Goal: Check status: Check status

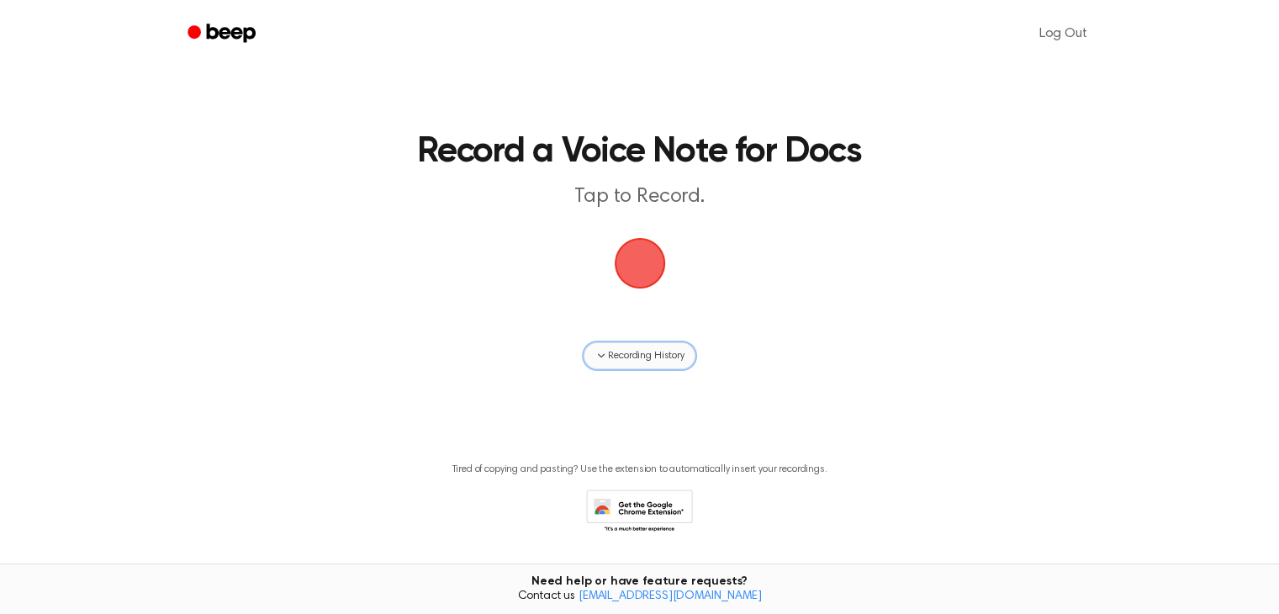
click at [674, 362] on span "Recording History" at bounding box center [646, 355] width 76 height 15
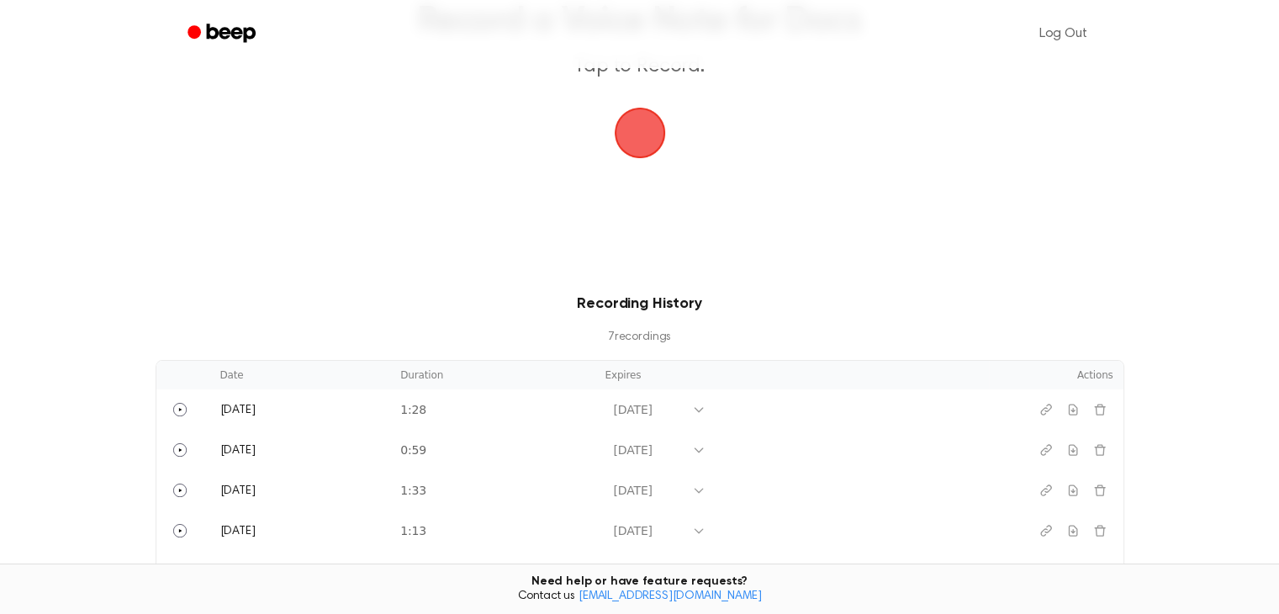
scroll to position [168, 0]
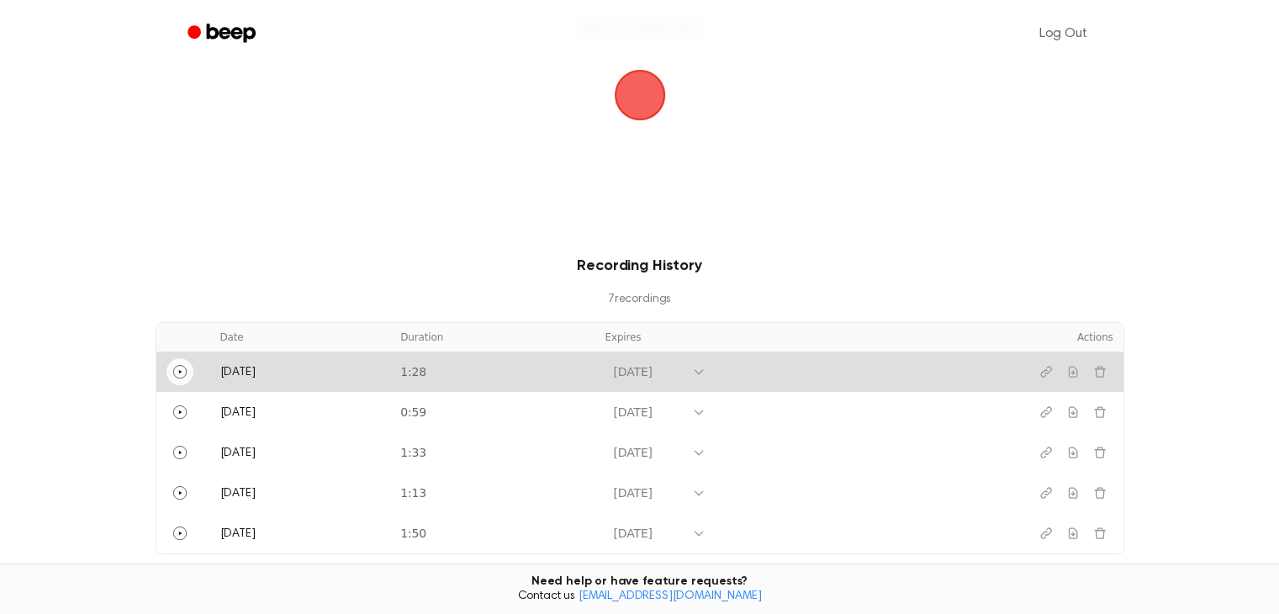
click at [180, 372] on icon "Play" at bounding box center [179, 371] width 13 height 13
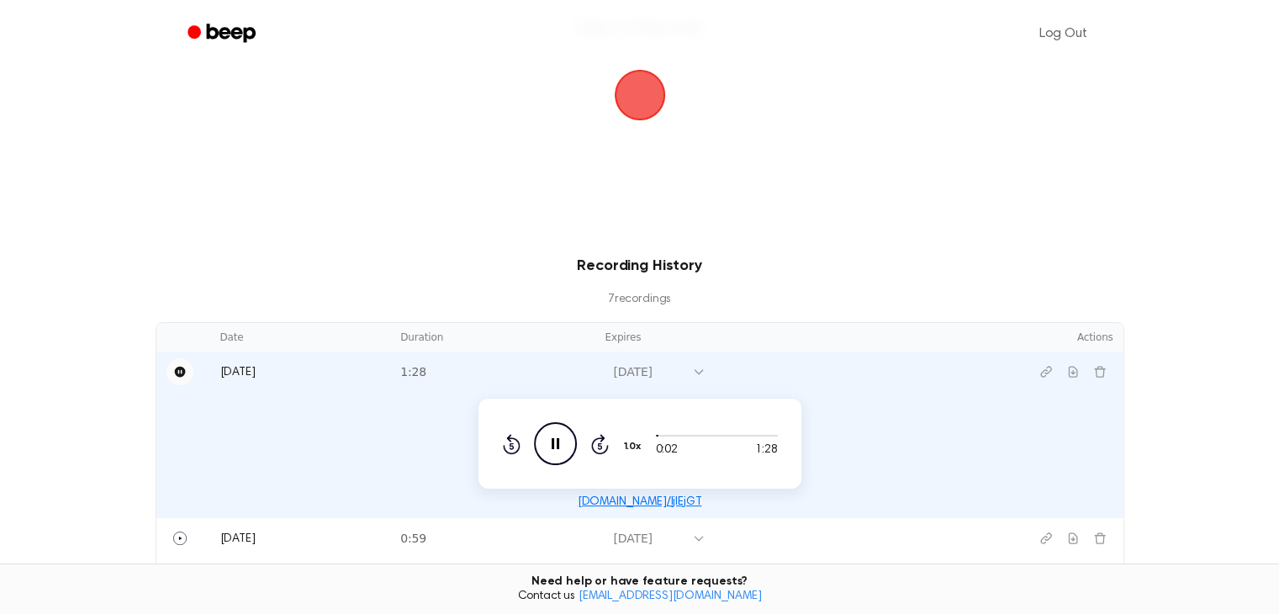
click at [181, 374] on icon "Pause" at bounding box center [179, 372] width 11 height 11
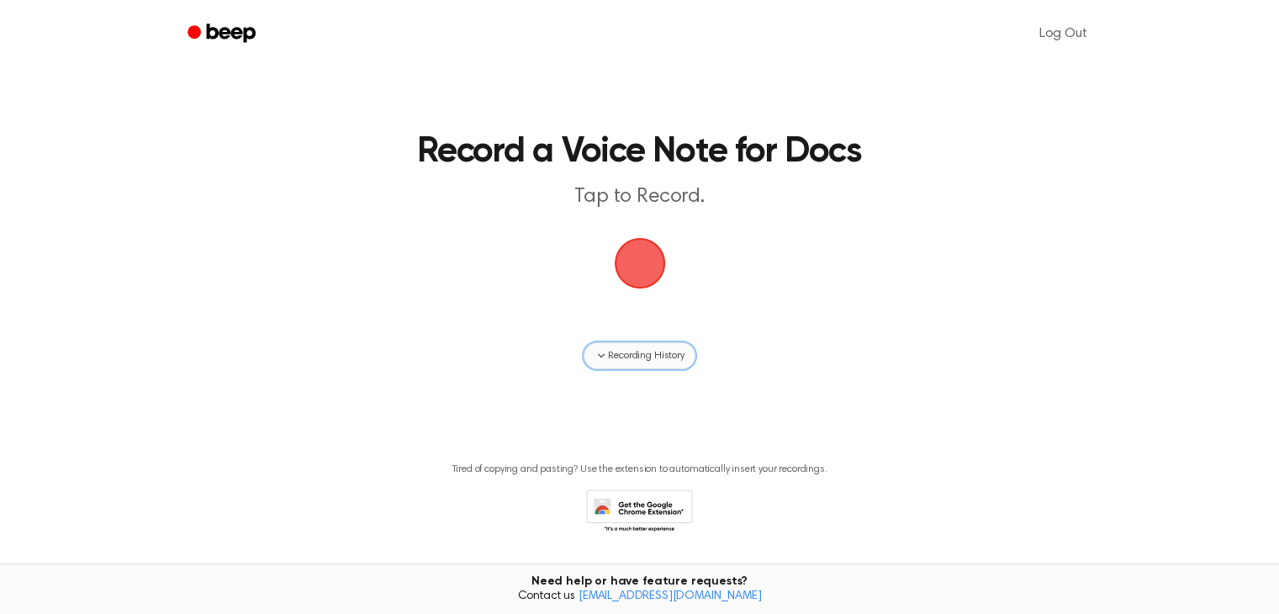
click at [614, 345] on button "Recording History" at bounding box center [639, 355] width 111 height 27
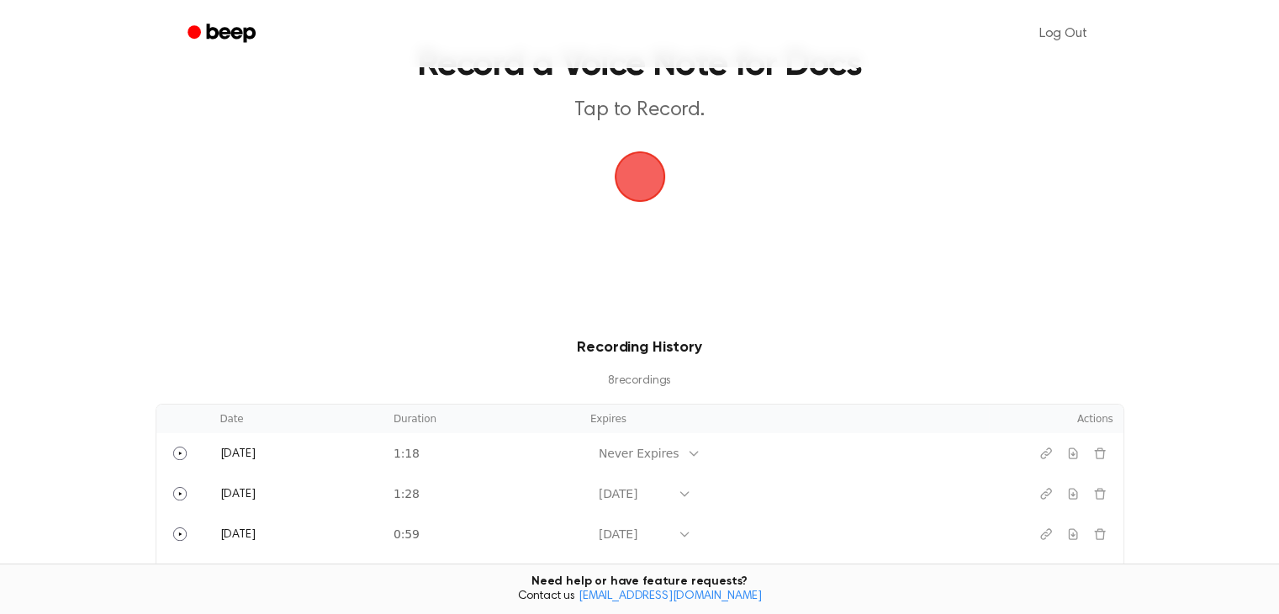
scroll to position [252, 0]
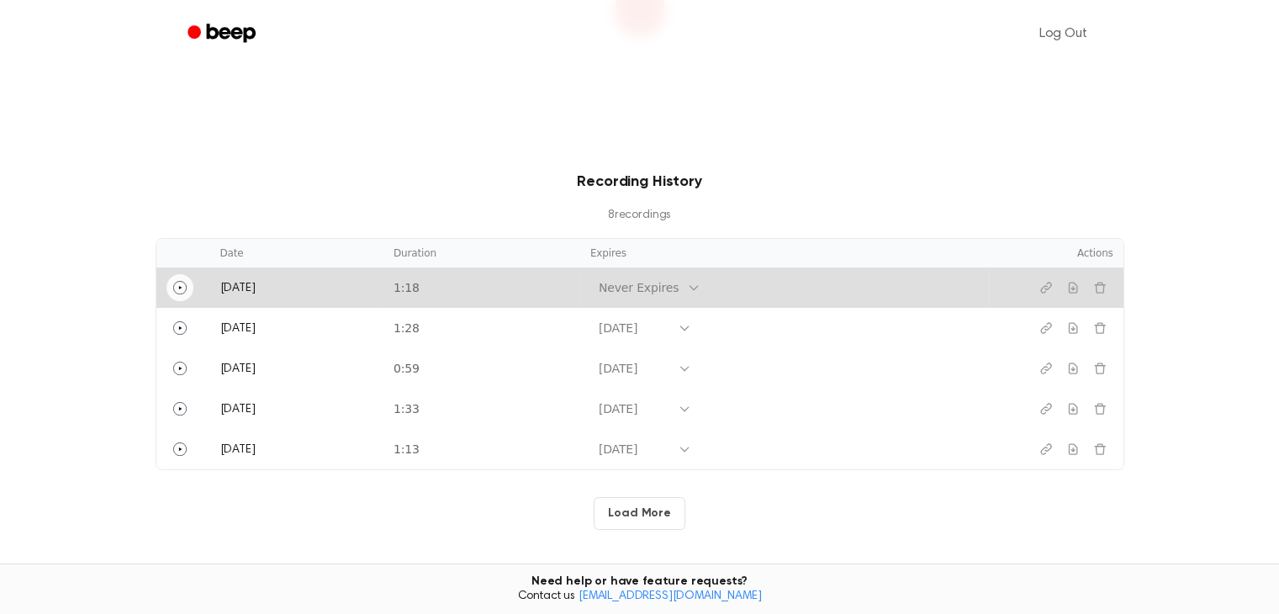
click at [189, 290] on button "Play" at bounding box center [179, 287] width 27 height 27
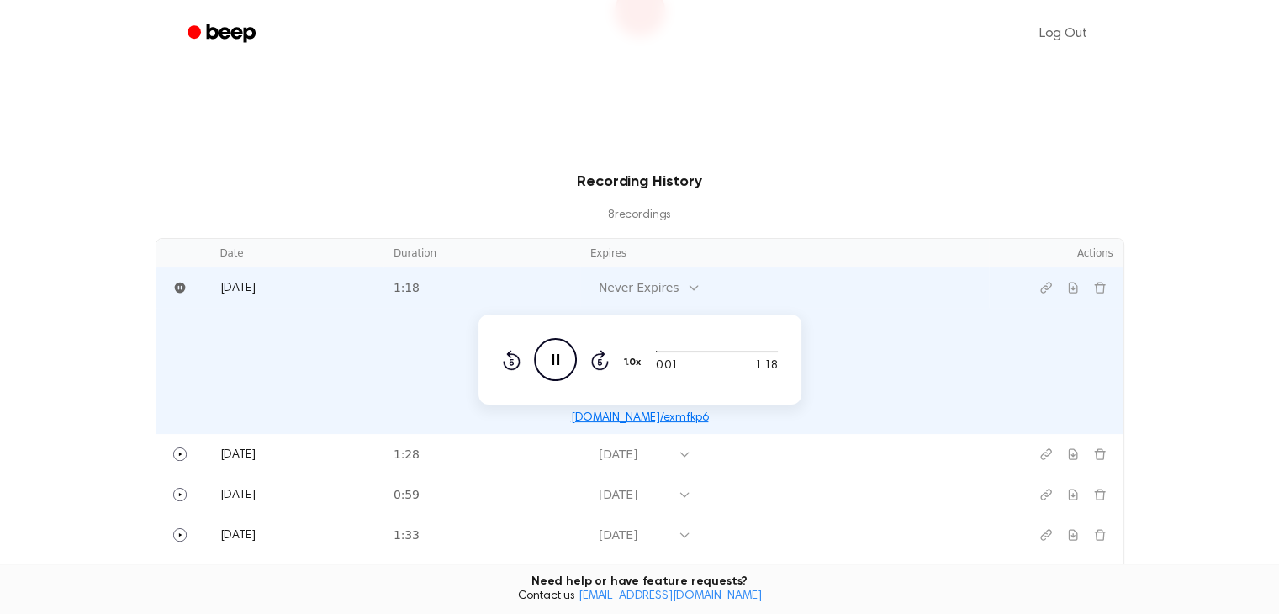
click at [698, 287] on icon at bounding box center [694, 288] width 8 height 4
click at [679, 436] on div "[DATE]" at bounding box center [670, 435] width 101 height 31
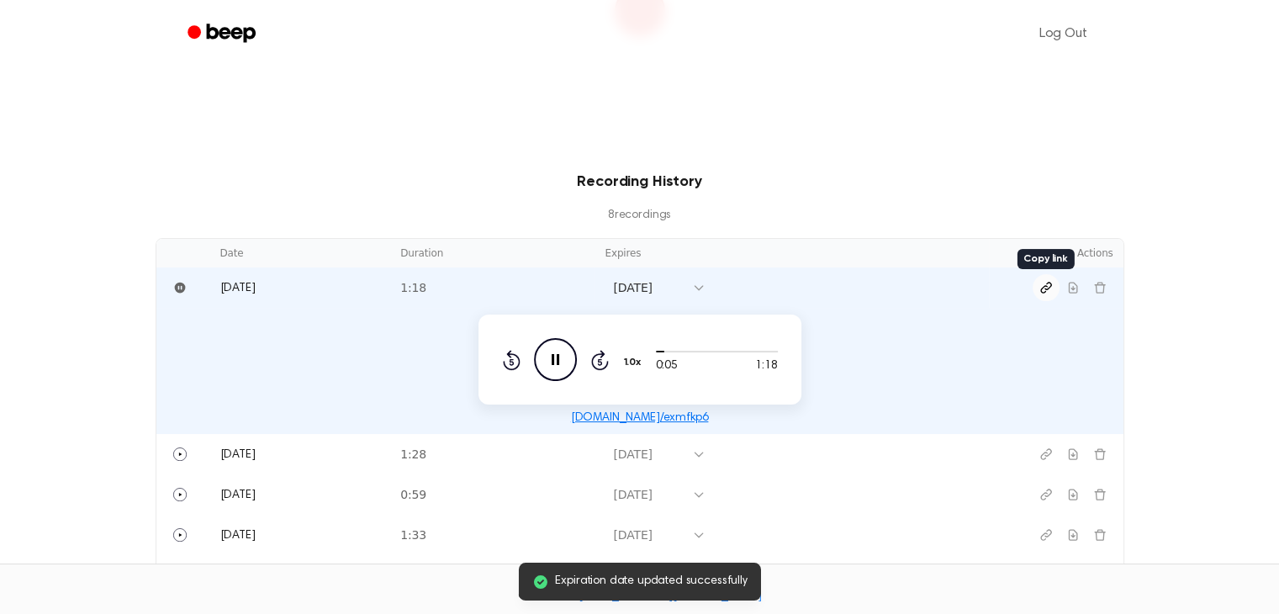
click at [1049, 291] on icon "Copy link" at bounding box center [1045, 287] width 13 height 13
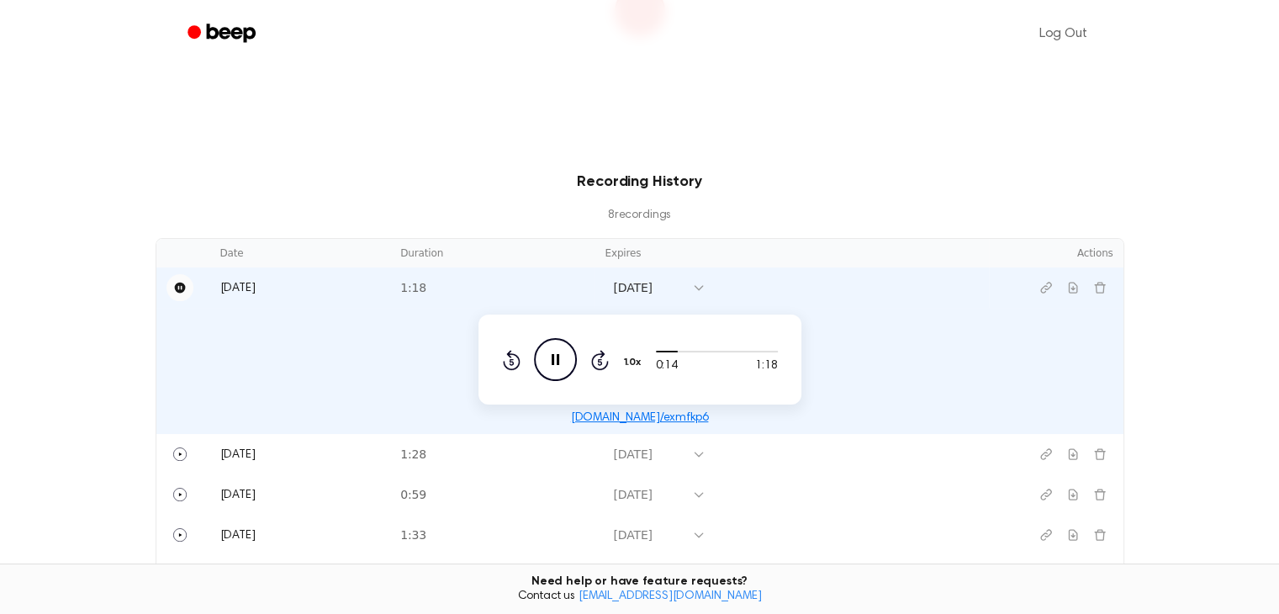
click at [176, 284] on icon "Pause" at bounding box center [179, 288] width 11 height 11
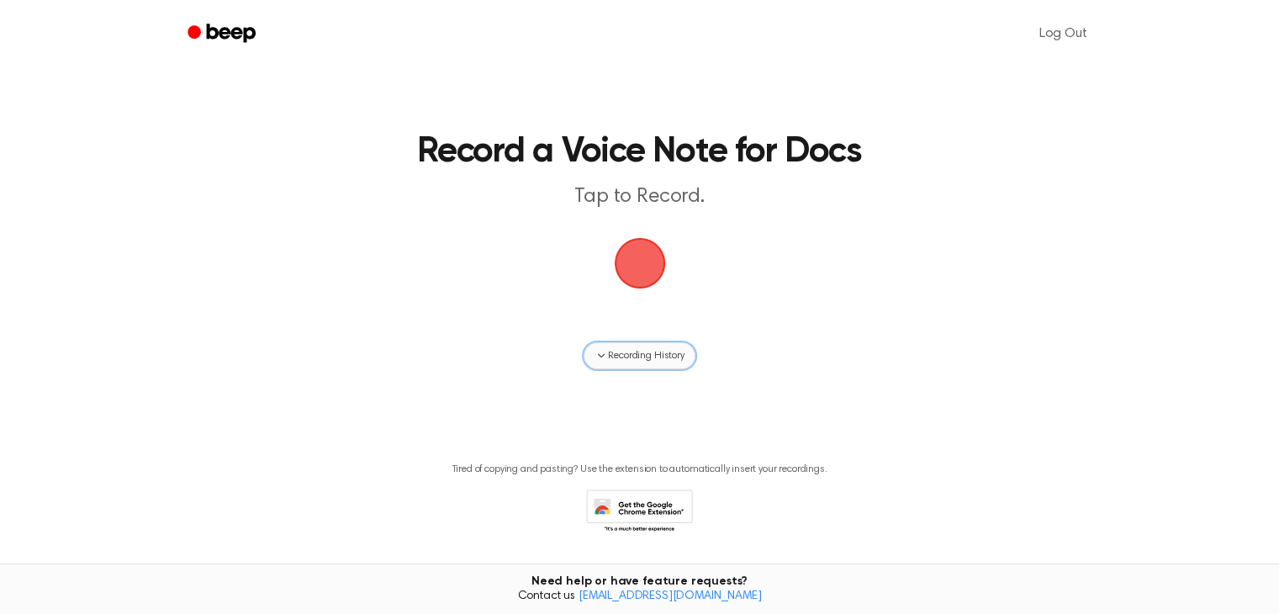
click at [624, 367] on button "Recording History" at bounding box center [639, 355] width 111 height 27
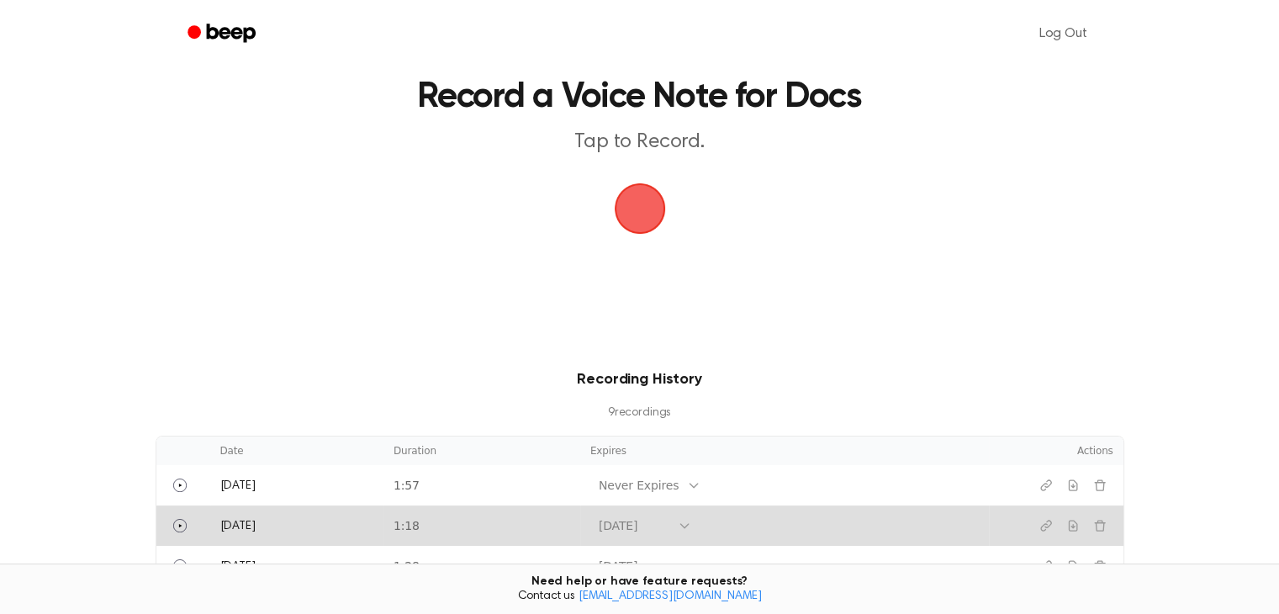
scroll to position [84, 0]
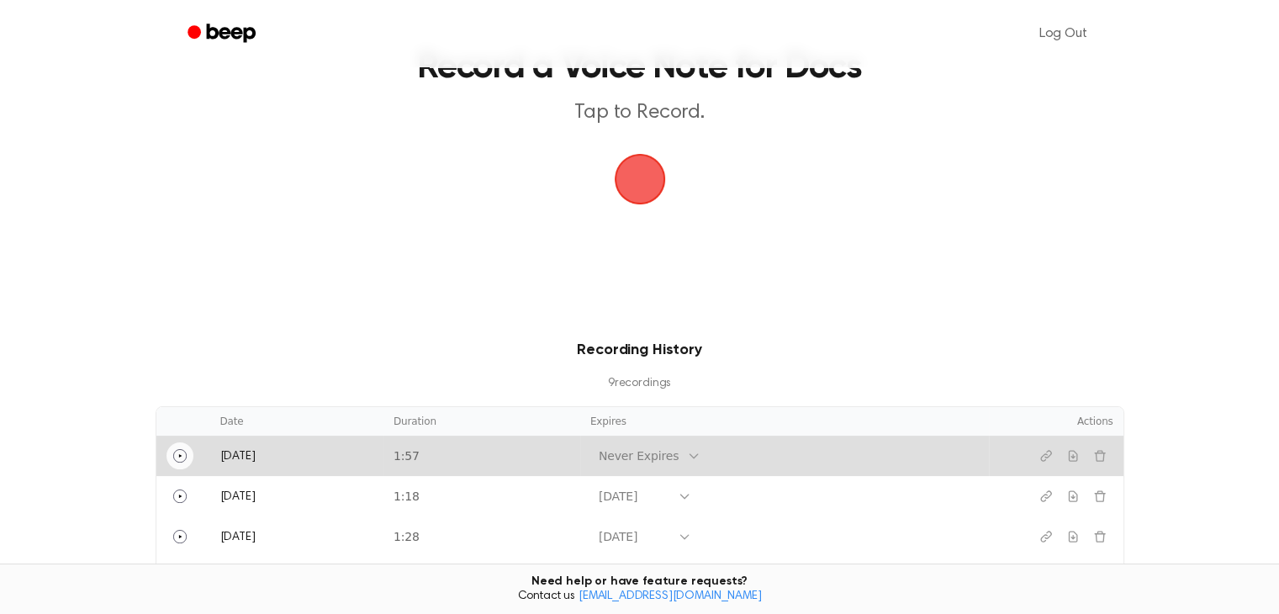
click at [182, 454] on icon "Play" at bounding box center [179, 455] width 13 height 13
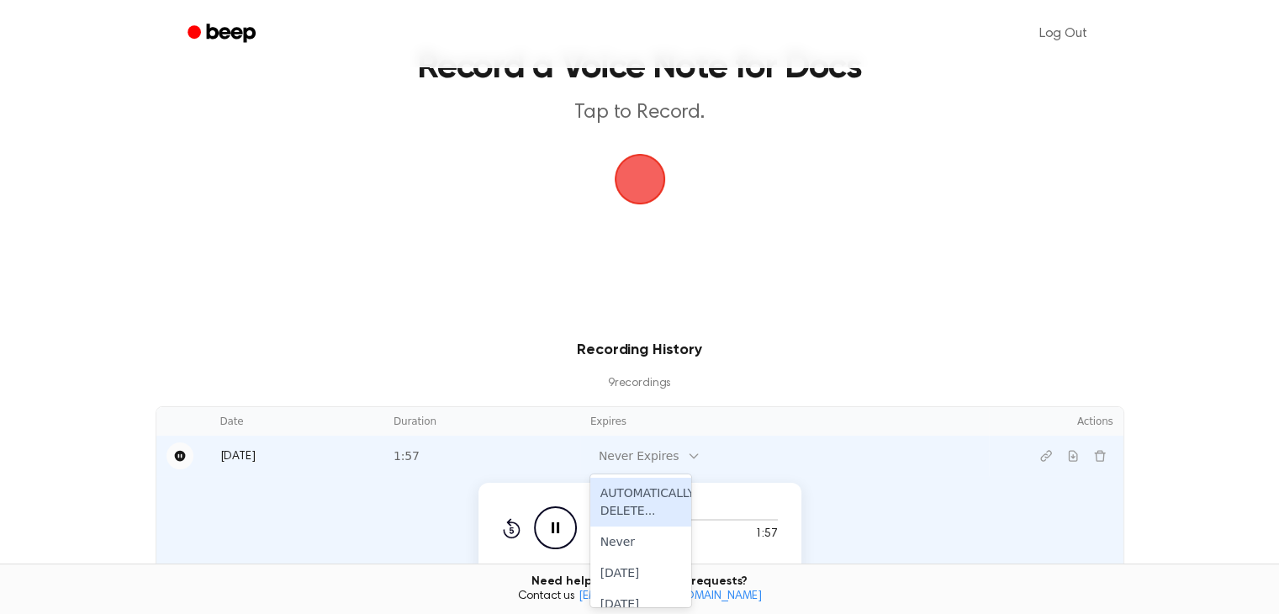
click at [671, 455] on div "Never Expires" at bounding box center [638, 456] width 97 height 21
click at [643, 521] on div "In 1 Week" at bounding box center [640, 525] width 101 height 31
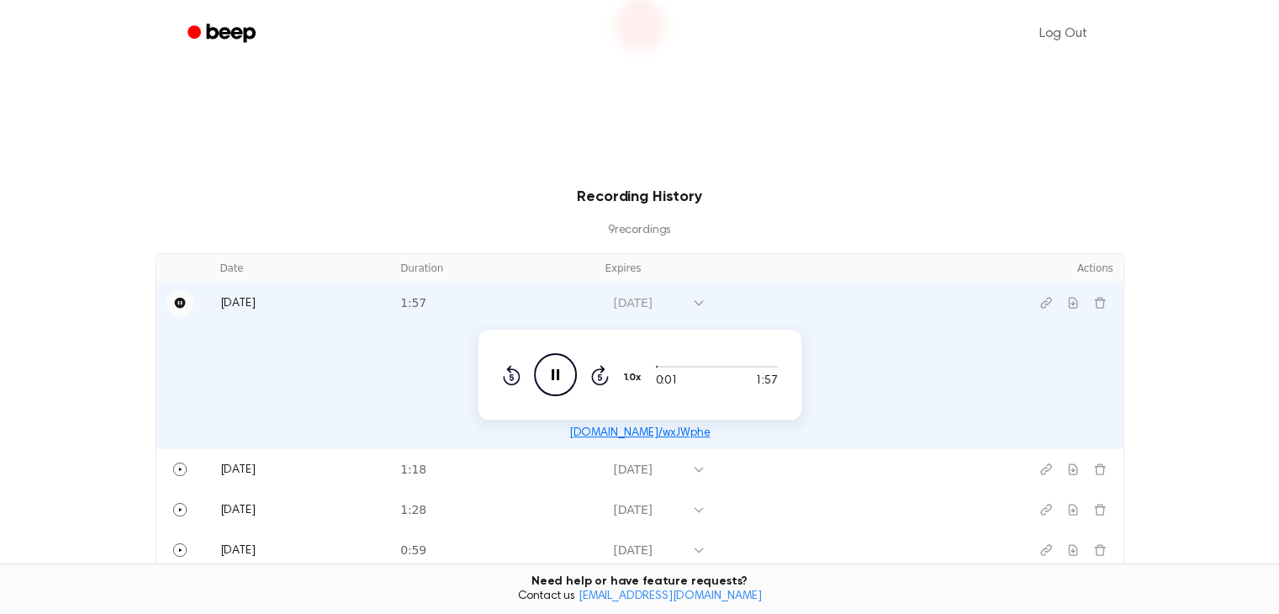
scroll to position [252, 0]
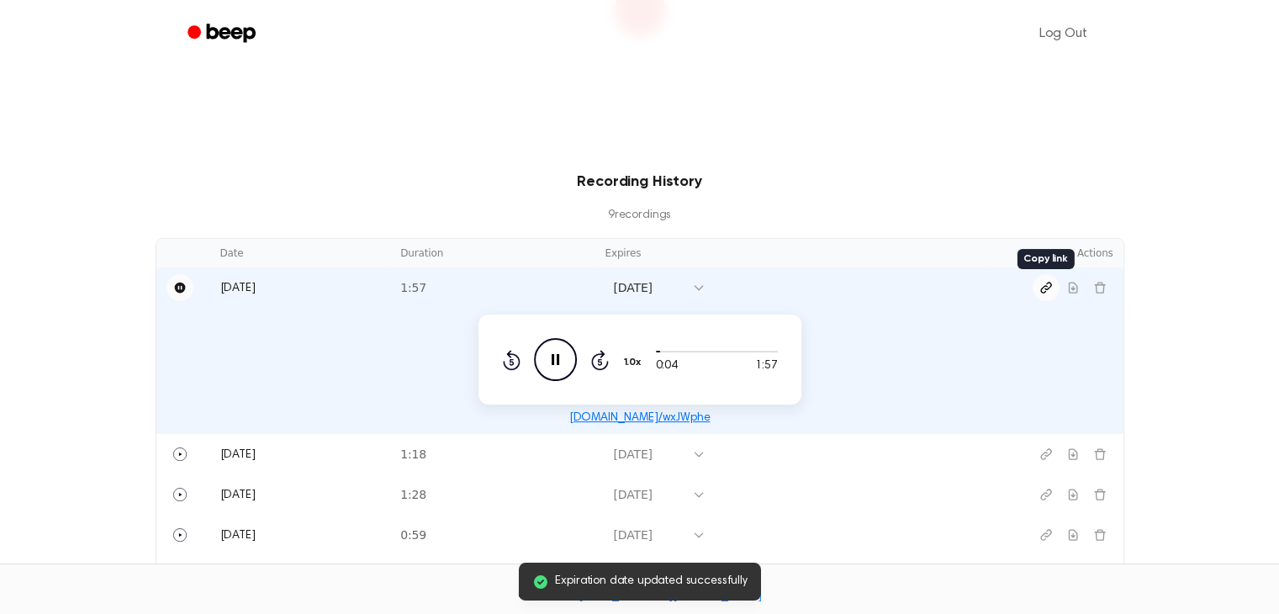
click at [1044, 290] on icon "Copy link" at bounding box center [1045, 287] width 13 height 13
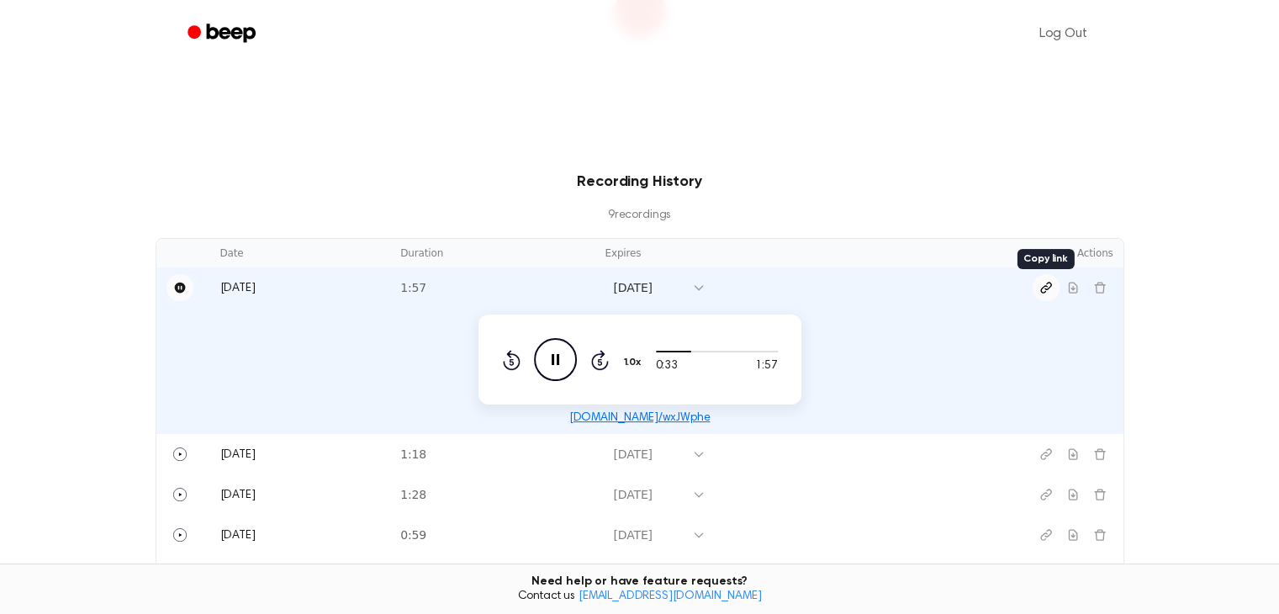
click at [1044, 288] on icon "Copy link" at bounding box center [1045, 287] width 13 height 13
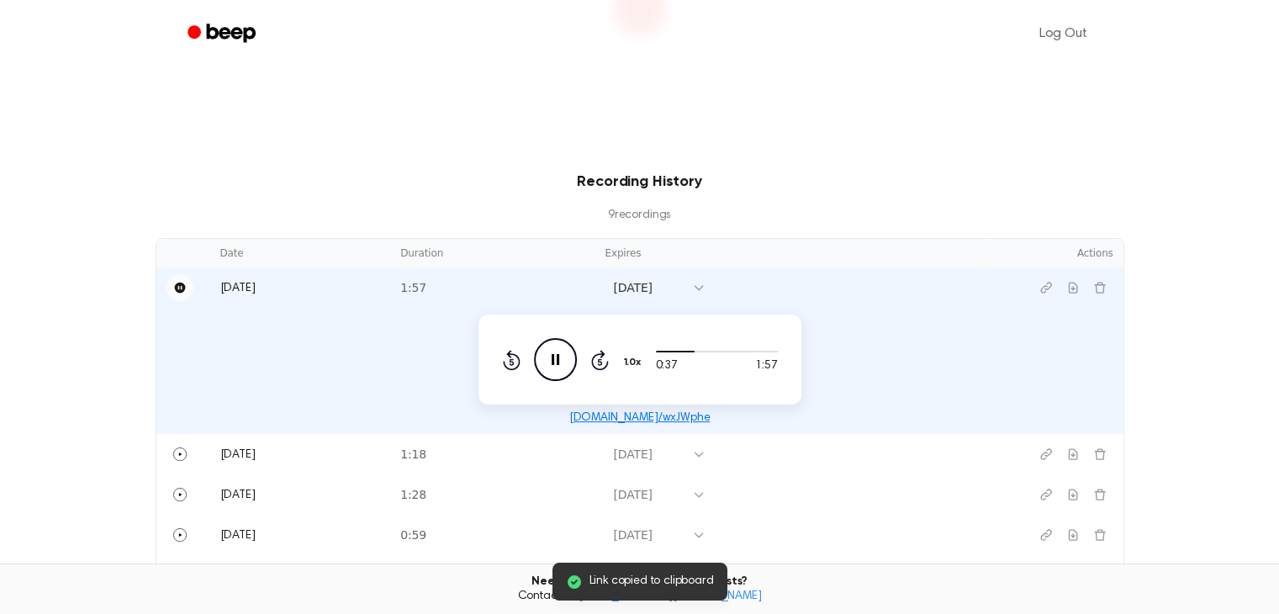
click at [561, 361] on icon "Pause Audio" at bounding box center [555, 359] width 43 height 43
click at [561, 361] on icon "Play Audio" at bounding box center [555, 359] width 43 height 43
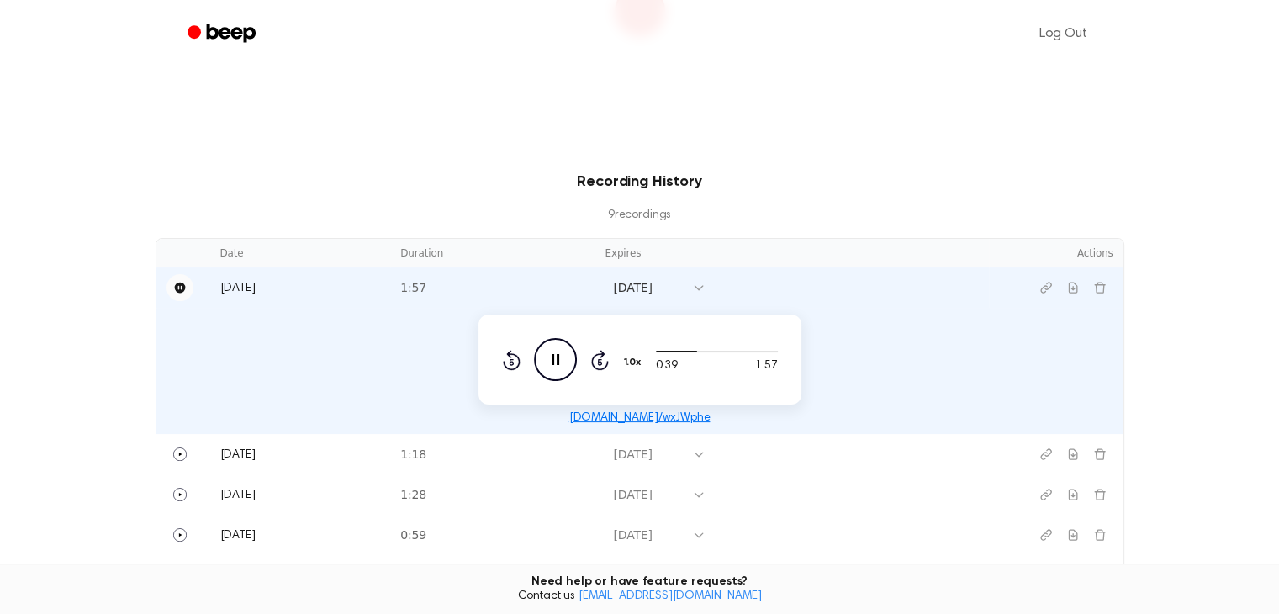
click at [548, 357] on icon "Pause Audio" at bounding box center [555, 359] width 43 height 43
click at [554, 371] on icon "Play Audio" at bounding box center [555, 359] width 43 height 43
click at [552, 362] on icon at bounding box center [556, 359] width 8 height 11
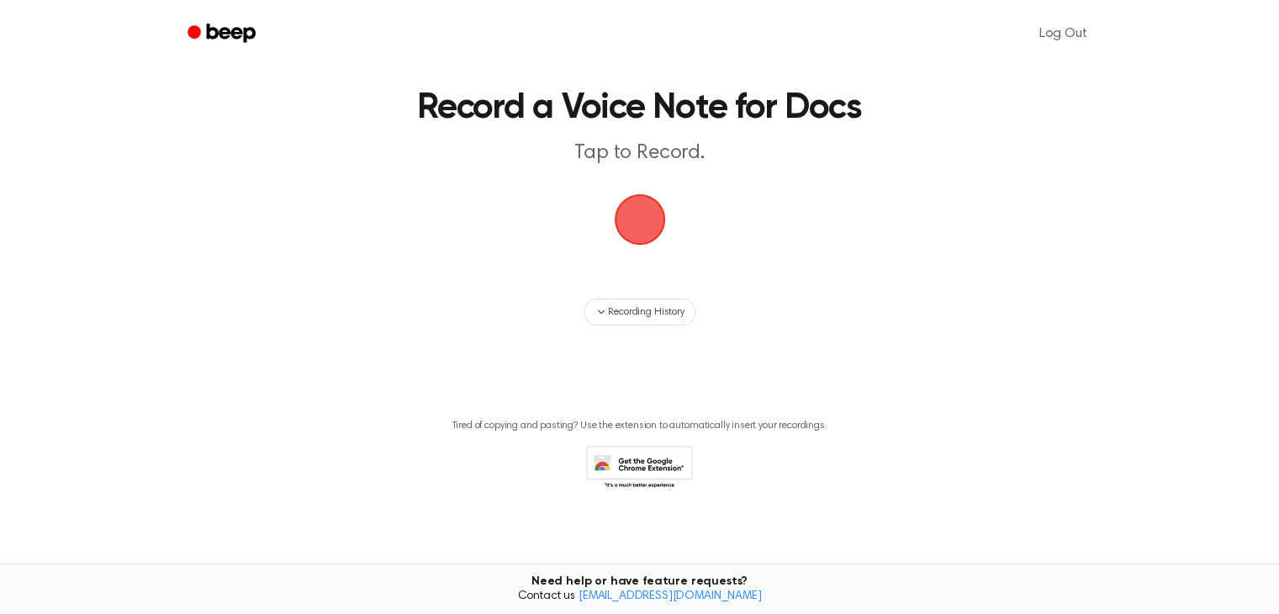
scroll to position [50, 0]
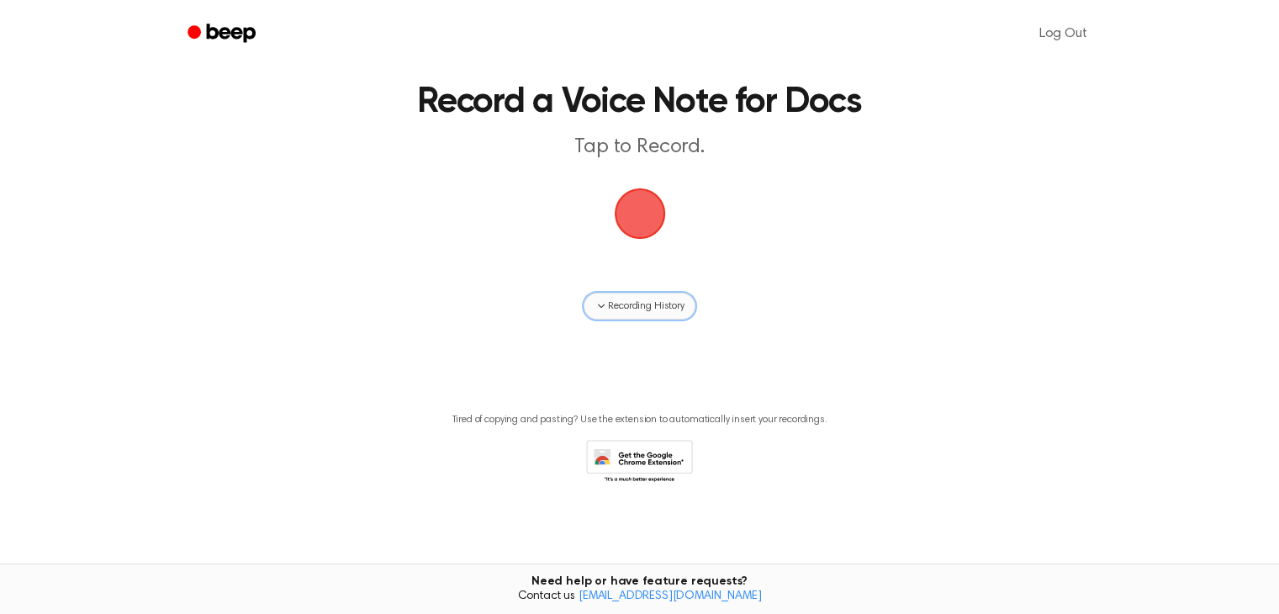
click at [623, 308] on span "Recording History" at bounding box center [646, 306] width 76 height 15
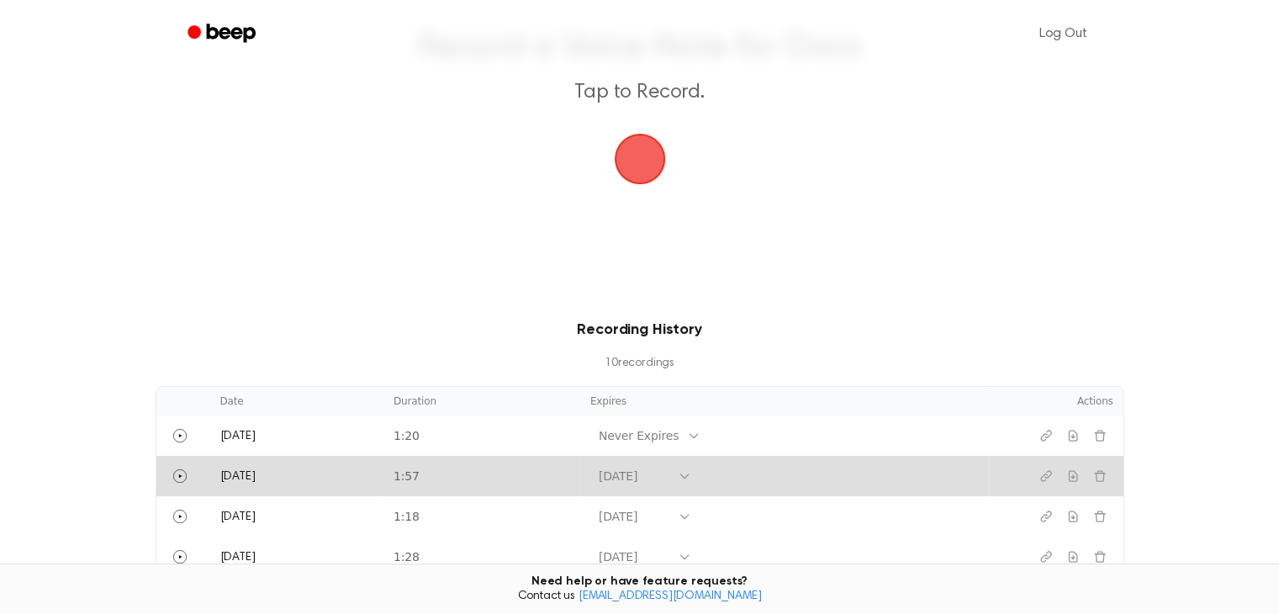
scroll to position [134, 0]
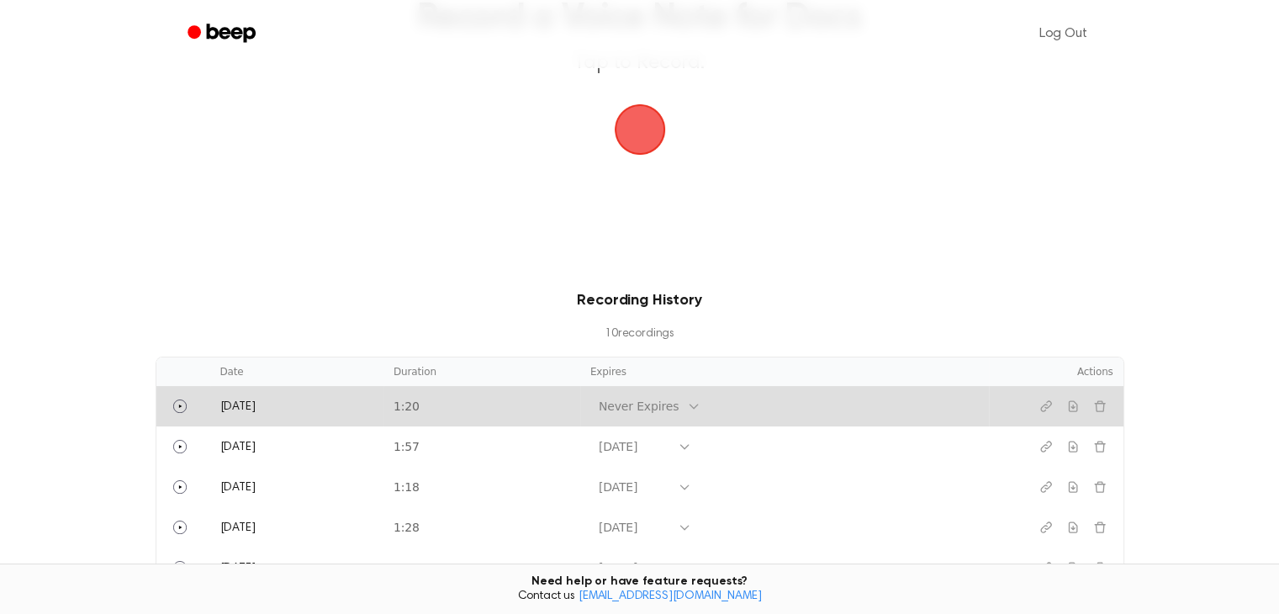
click at [639, 404] on div "Never Expires" at bounding box center [639, 407] width 80 height 18
click at [648, 540] on div "[DATE]" at bounding box center [640, 554] width 101 height 31
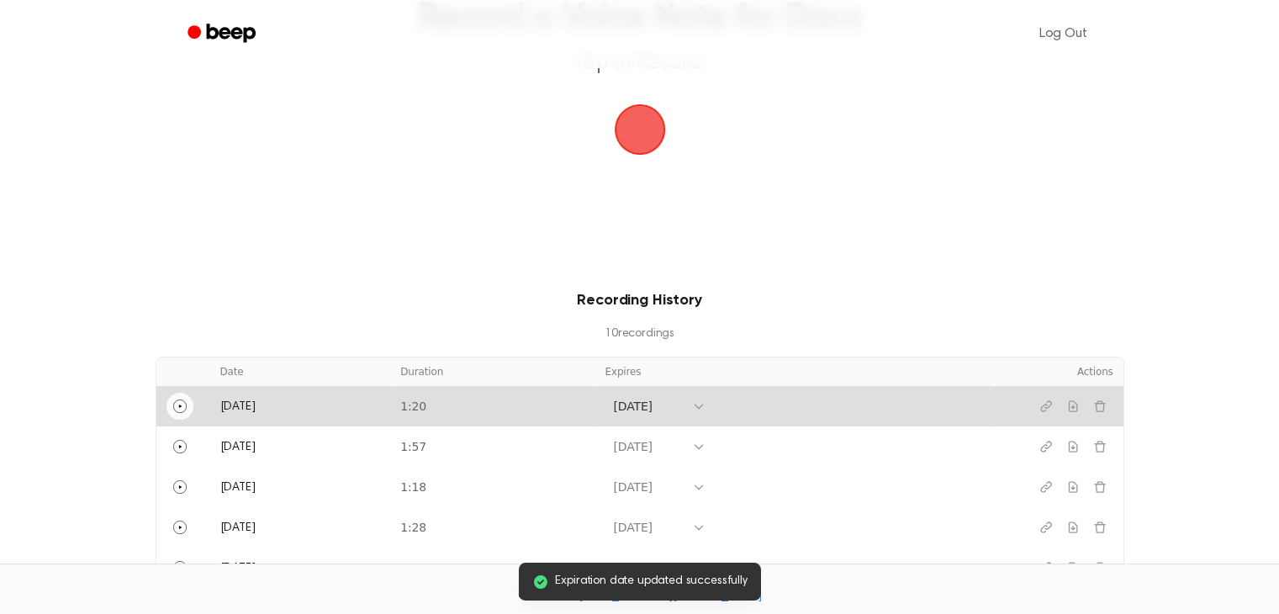
click at [172, 403] on button "Play" at bounding box center [179, 406] width 27 height 27
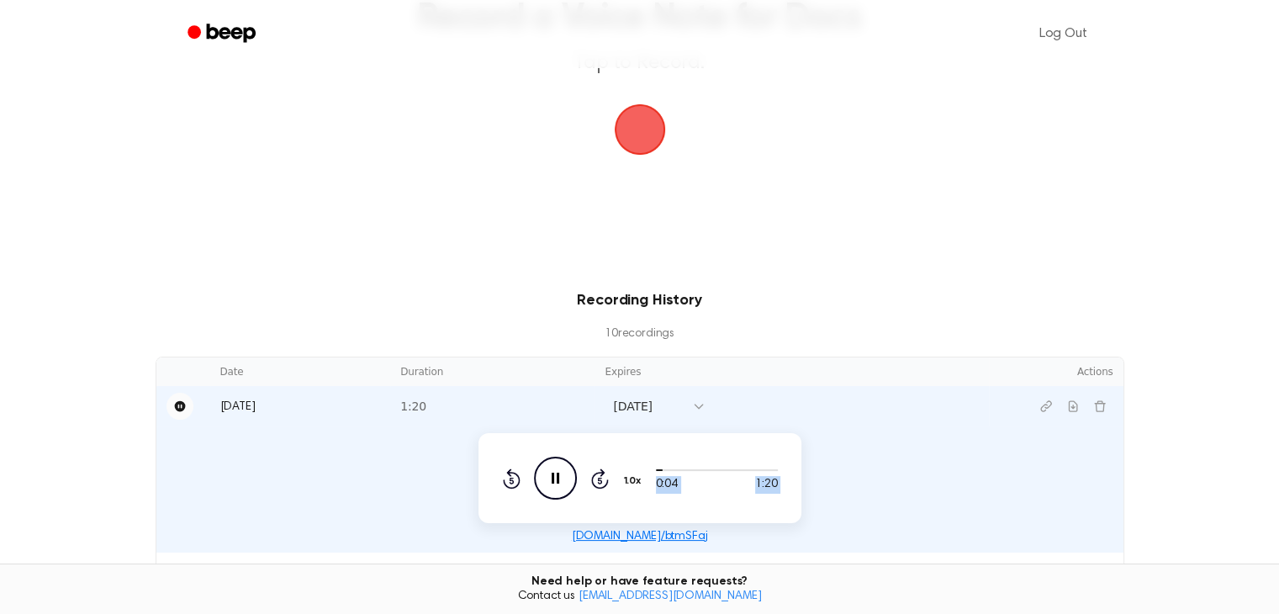
drag, startPoint x: 641, startPoint y: 474, endPoint x: 626, endPoint y: 475, distance: 15.2
click at [626, 475] on div "0:04 1:20 1.0x Rewind 5 seconds Pause Audio Skip 5 seconds" at bounding box center [640, 478] width 276 height 43
click at [505, 478] on icon at bounding box center [512, 478] width 18 height 20
click at [505, 480] on icon "Rewind 5 seconds" at bounding box center [511, 479] width 18 height 22
click at [1043, 403] on icon "Copy link" at bounding box center [1045, 405] width 13 height 13
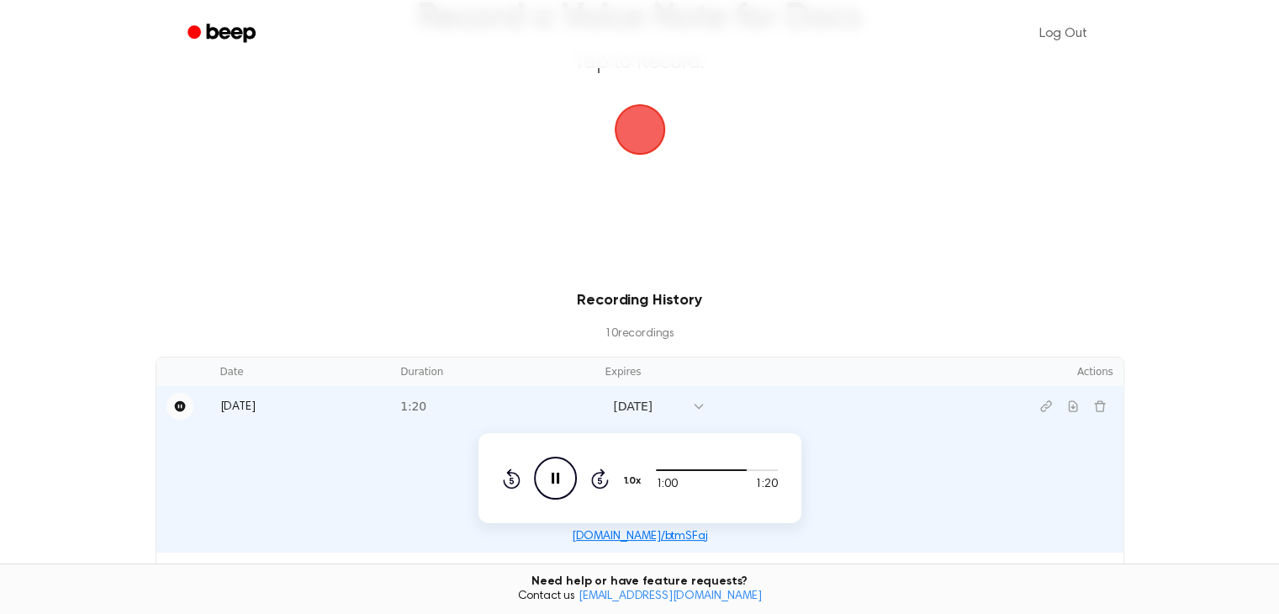
click at [546, 477] on icon "Pause Audio" at bounding box center [555, 478] width 43 height 43
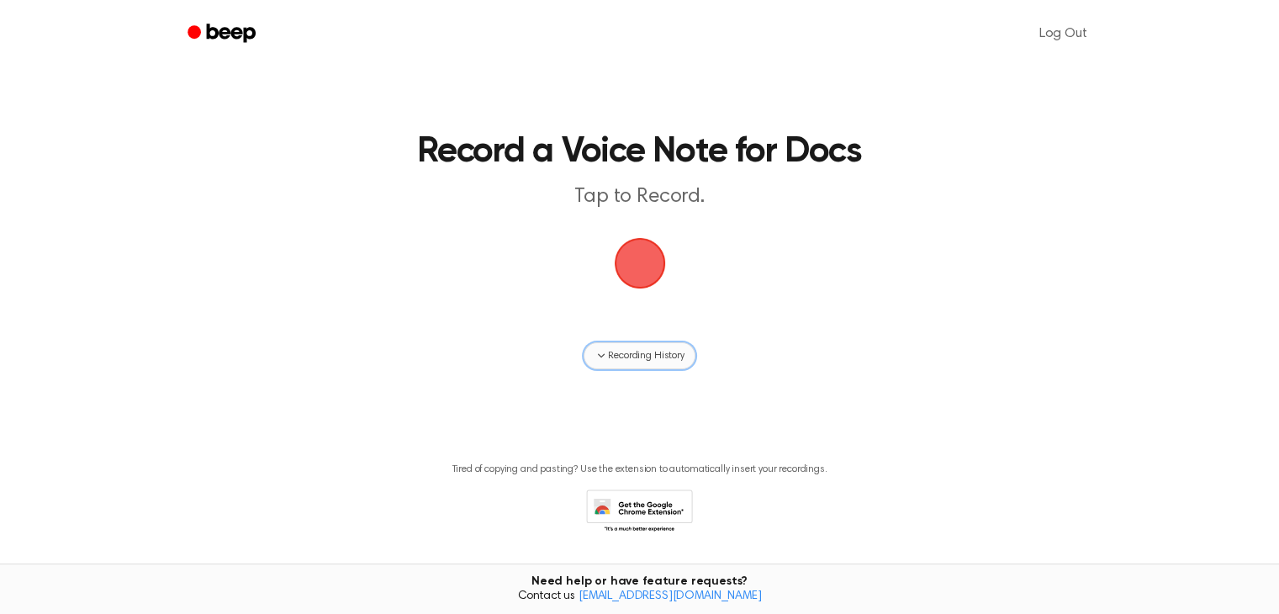
click at [647, 367] on button "Recording History" at bounding box center [639, 355] width 111 height 27
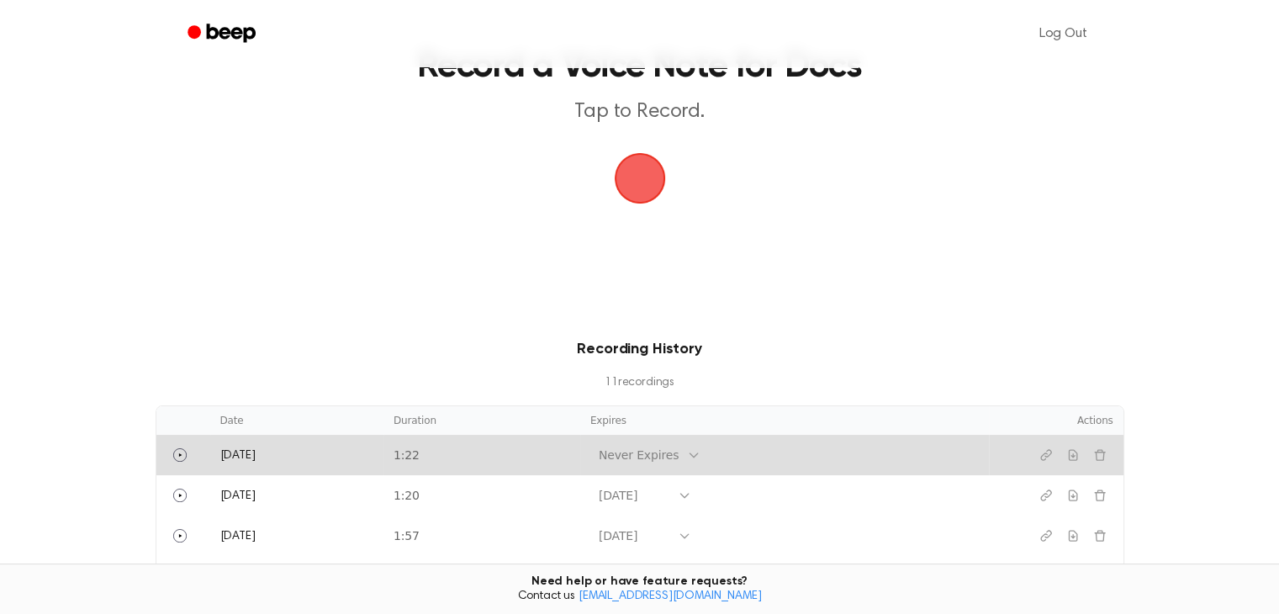
scroll to position [252, 0]
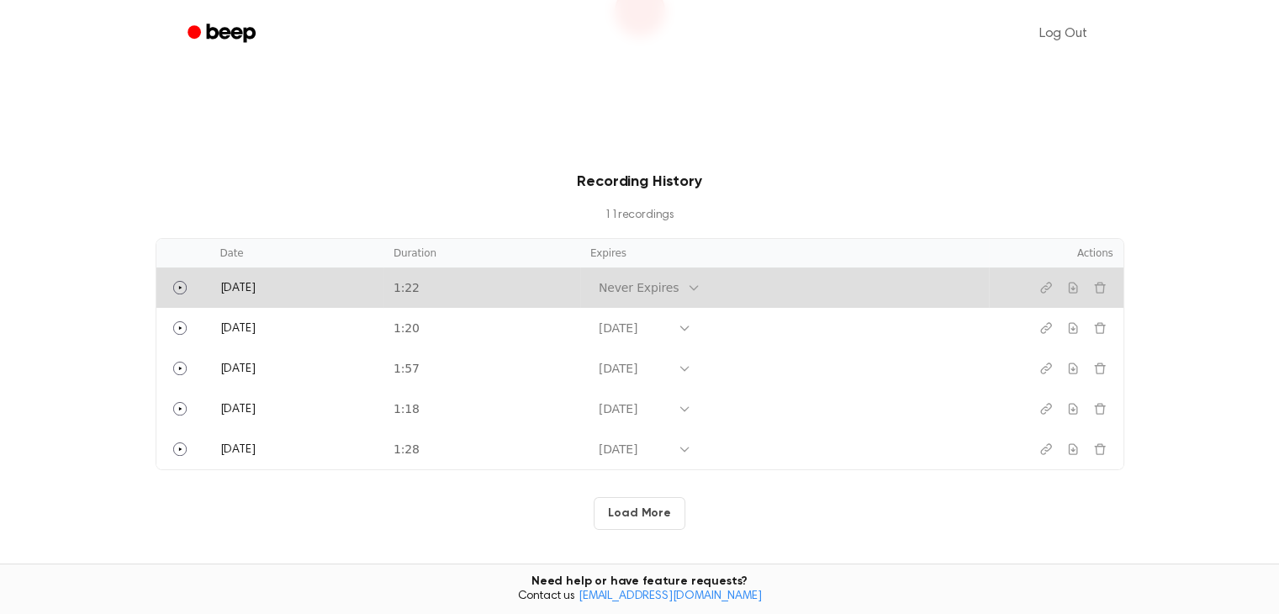
click at [693, 292] on td "Never Expires" at bounding box center [784, 287] width 409 height 40
click at [687, 289] on icon at bounding box center [693, 287] width 13 height 13
click at [673, 441] on div "[DATE]" at bounding box center [640, 435] width 101 height 31
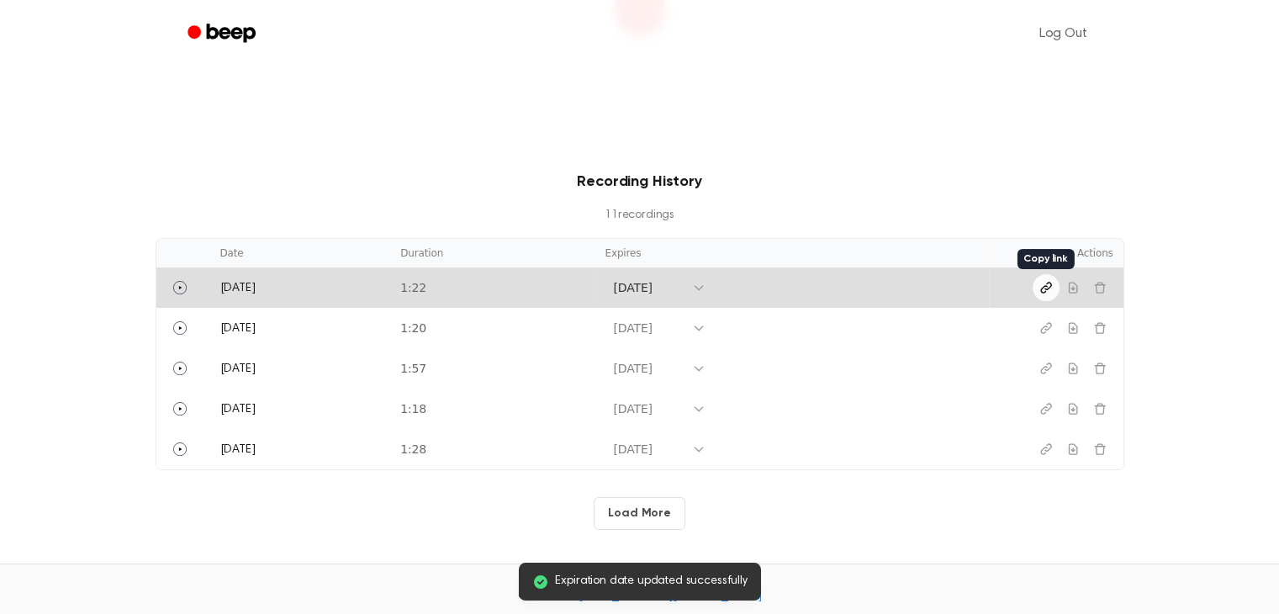
click at [1041, 291] on icon "Copy link" at bounding box center [1045, 288] width 10 height 10
click at [168, 293] on button "Play" at bounding box center [179, 287] width 27 height 27
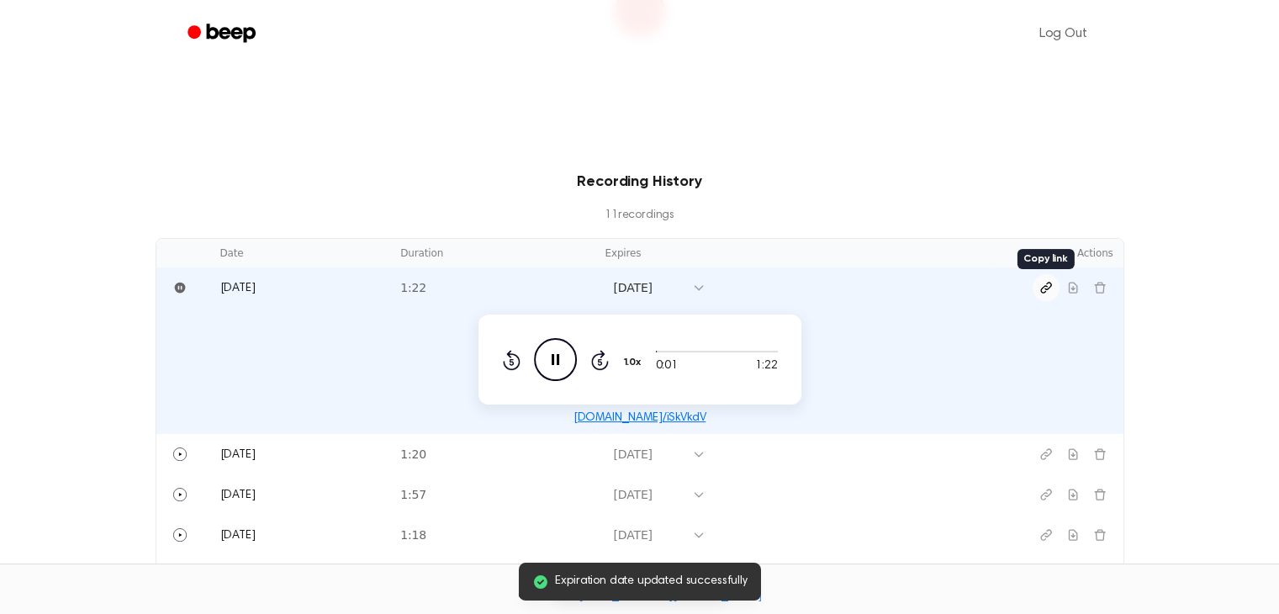
click at [1045, 293] on icon "Copy link" at bounding box center [1045, 287] width 13 height 13
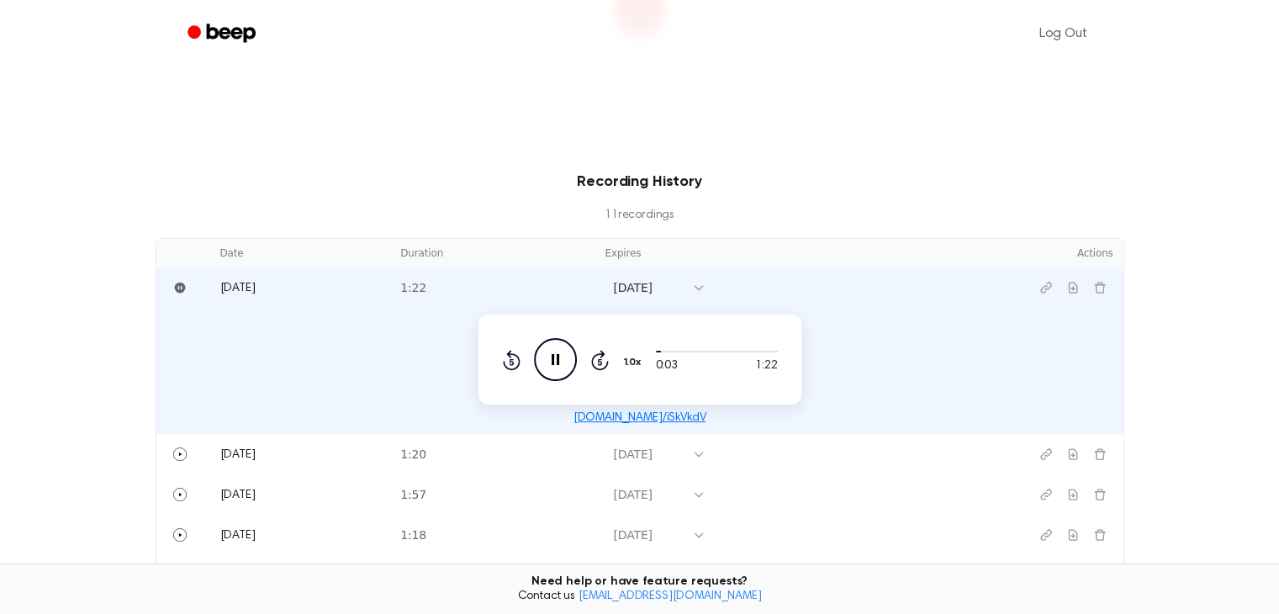
click at [514, 364] on icon "Rewind 5 seconds" at bounding box center [511, 360] width 18 height 22
click at [550, 357] on icon "Pause Audio" at bounding box center [555, 359] width 43 height 43
click at [564, 357] on icon "Play Audio" at bounding box center [555, 359] width 43 height 43
click at [568, 356] on icon "Pause Audio" at bounding box center [555, 359] width 43 height 43
click at [1214, 363] on div "Recording History 11 recording s Date Duration Expires Actions [DATE] 1:22 [DAT…" at bounding box center [639, 413] width 1239 height 485
